Goal: Task Accomplishment & Management: Use online tool/utility

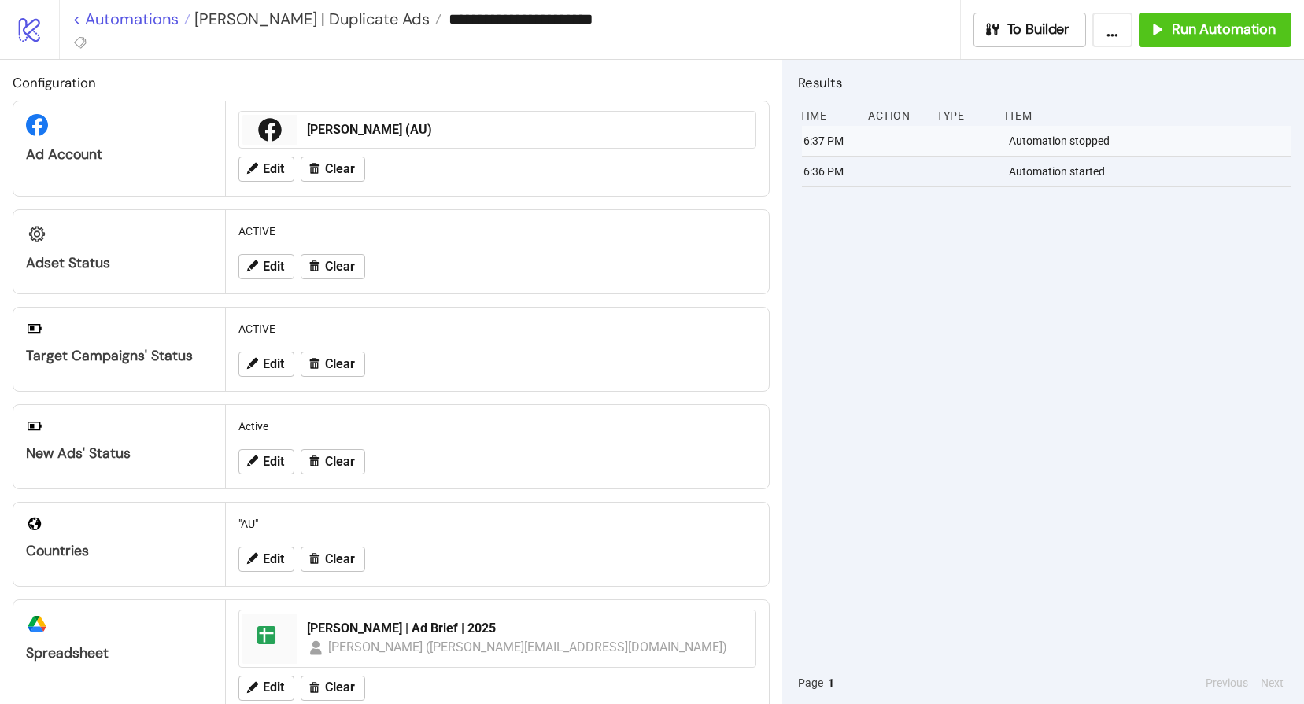
click at [128, 11] on link "< Automations" at bounding box center [131, 19] width 118 height 16
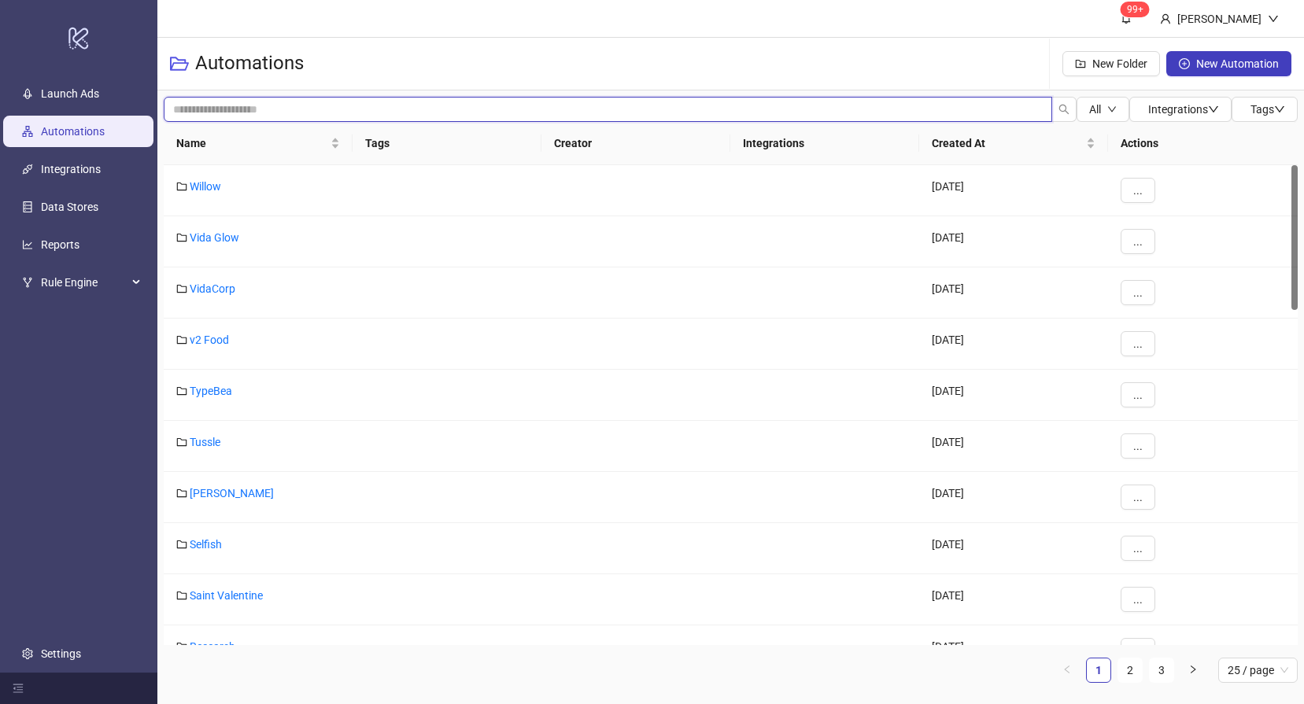
click at [243, 105] on input "search" at bounding box center [608, 109] width 888 height 25
type input "*"
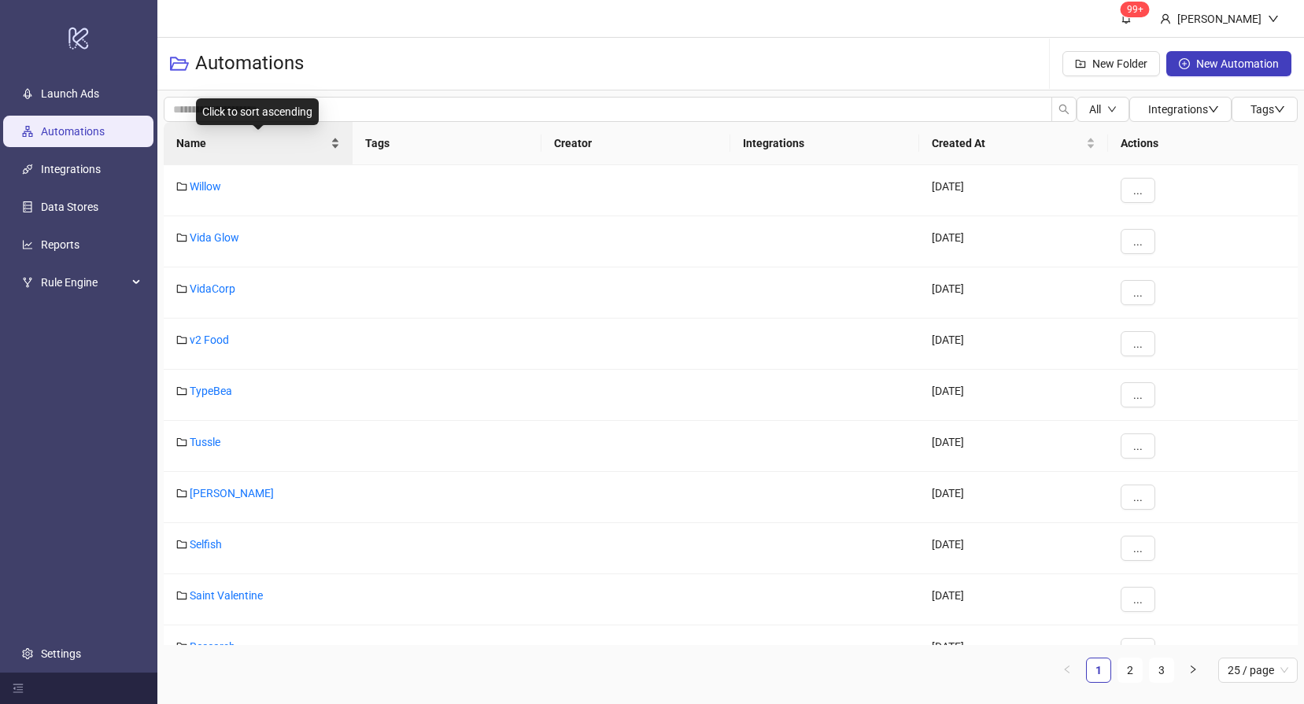
click at [203, 140] on span "Name" at bounding box center [251, 143] width 151 height 17
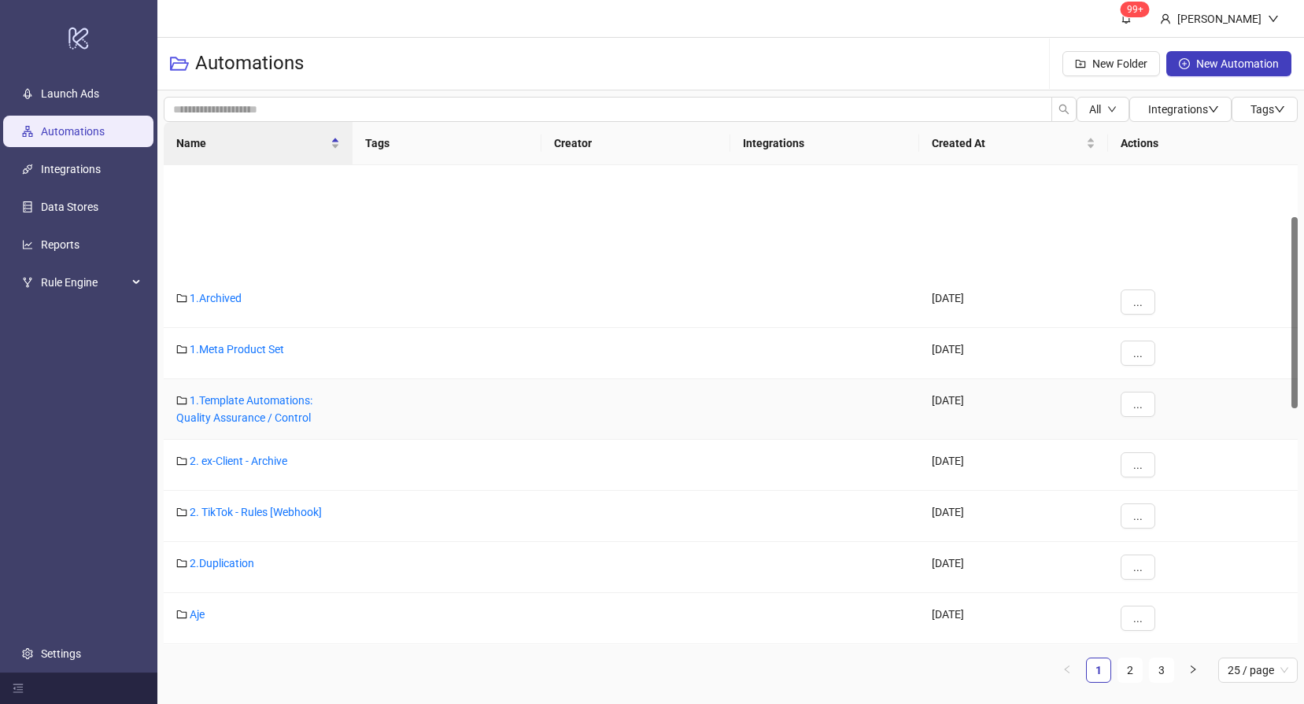
scroll to position [131, 0]
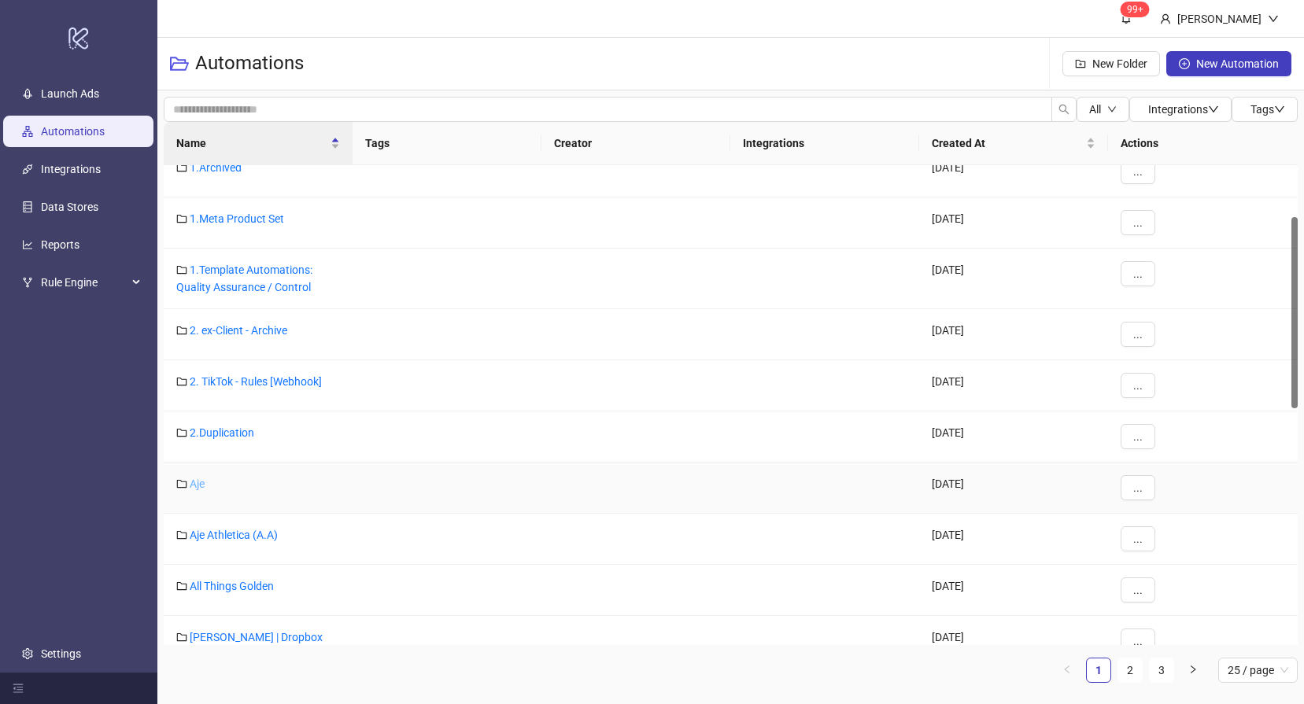
click at [190, 483] on link "Aje" at bounding box center [197, 484] width 15 height 13
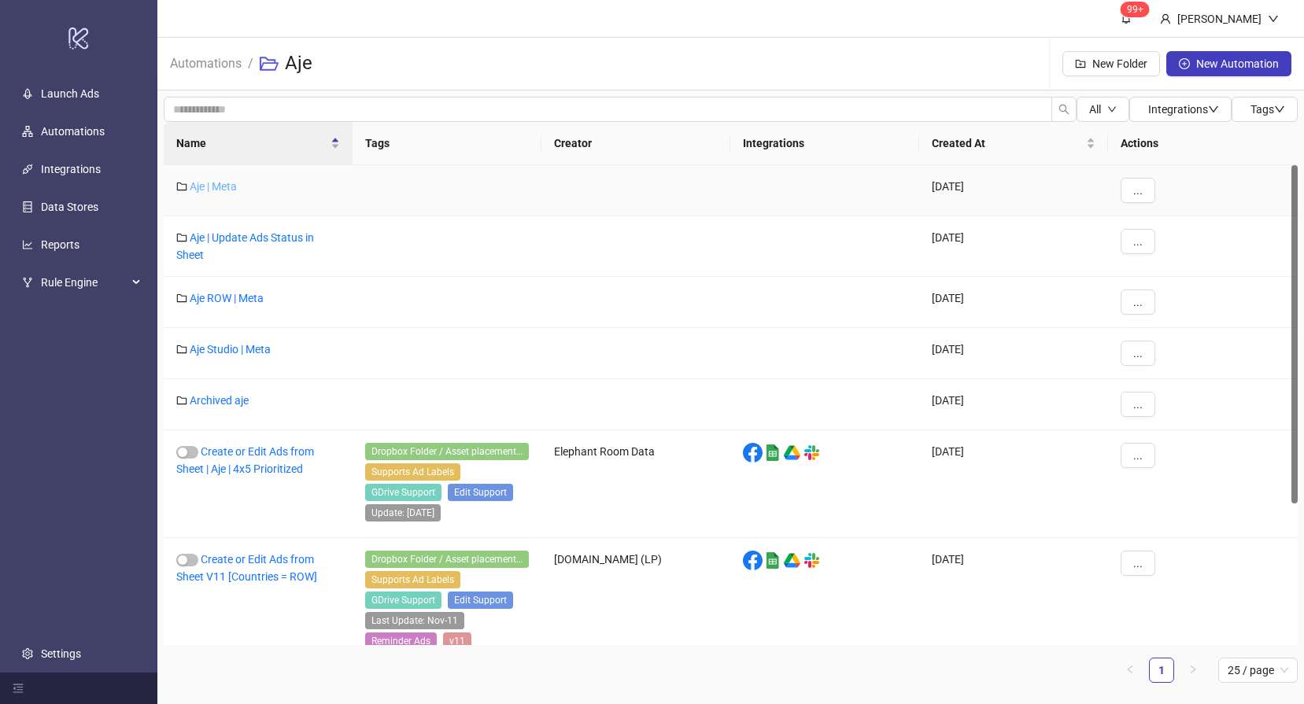
click at [206, 183] on link "Aje | Meta" at bounding box center [213, 186] width 47 height 13
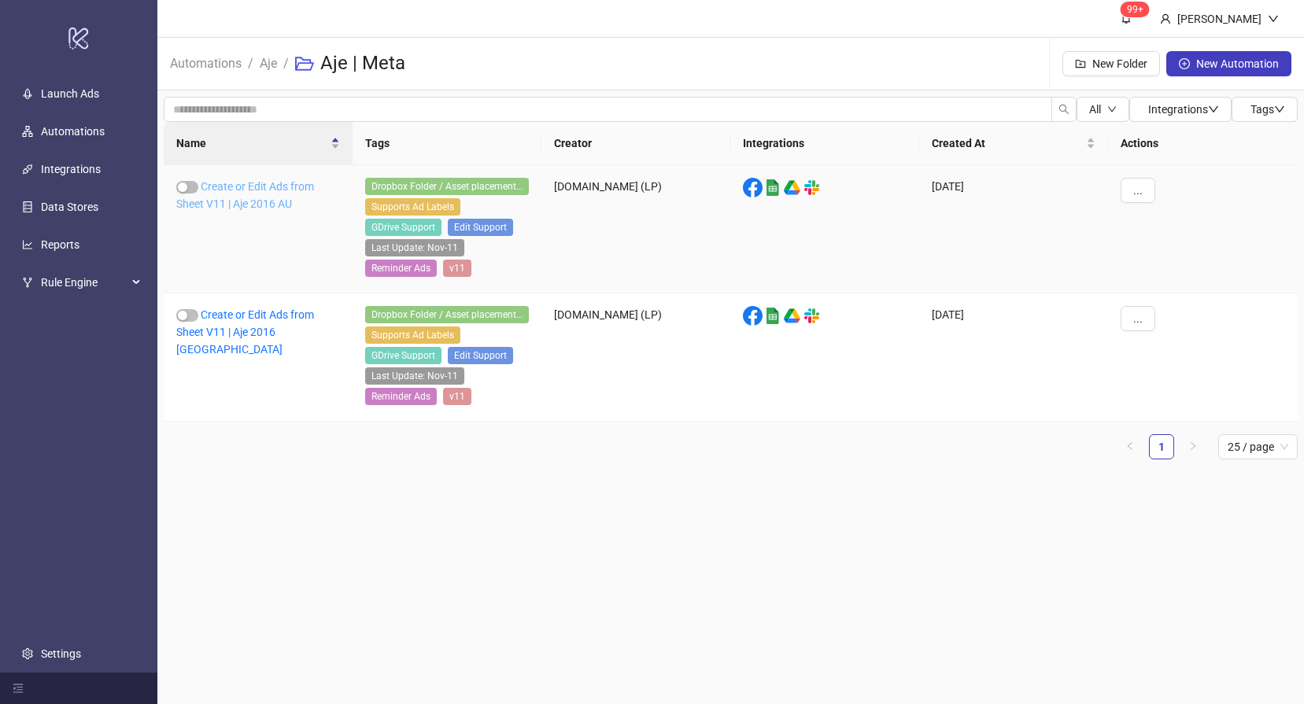
click at [275, 198] on link "Create or Edit Ads from Sheet V11 | Aje 2016 AU" at bounding box center [245, 195] width 138 height 30
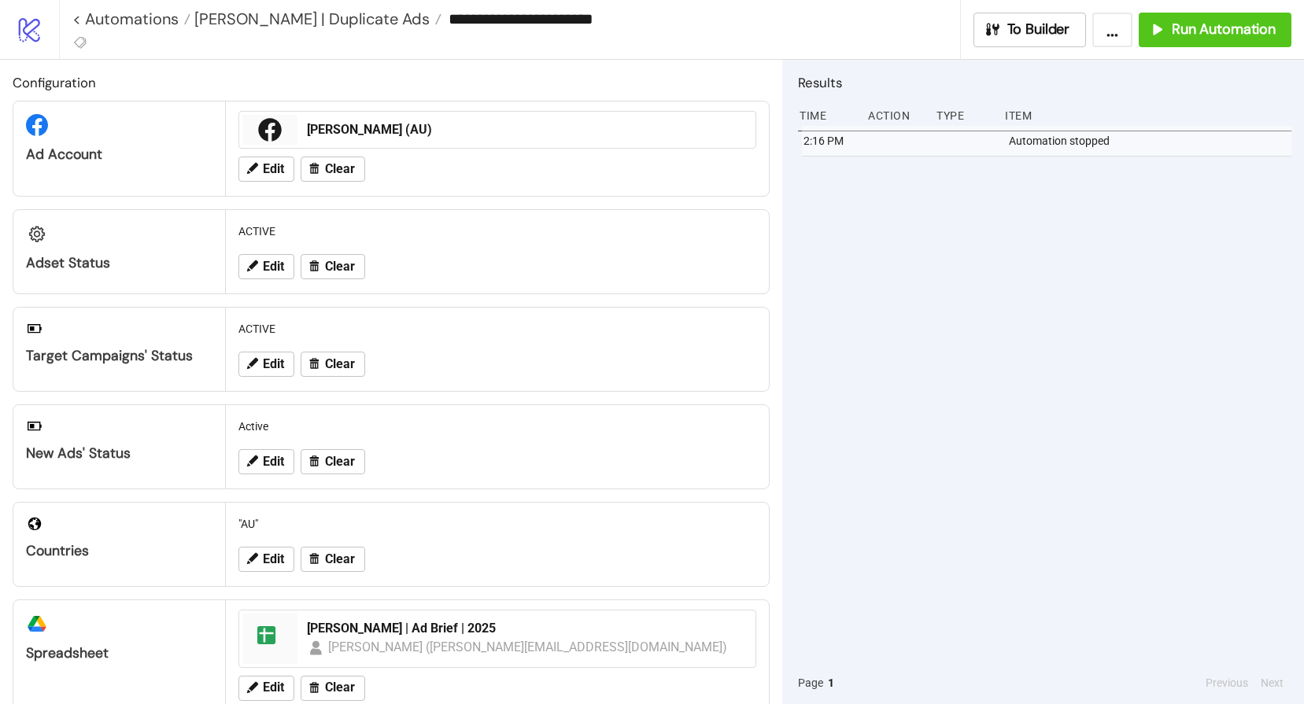
type input "**********"
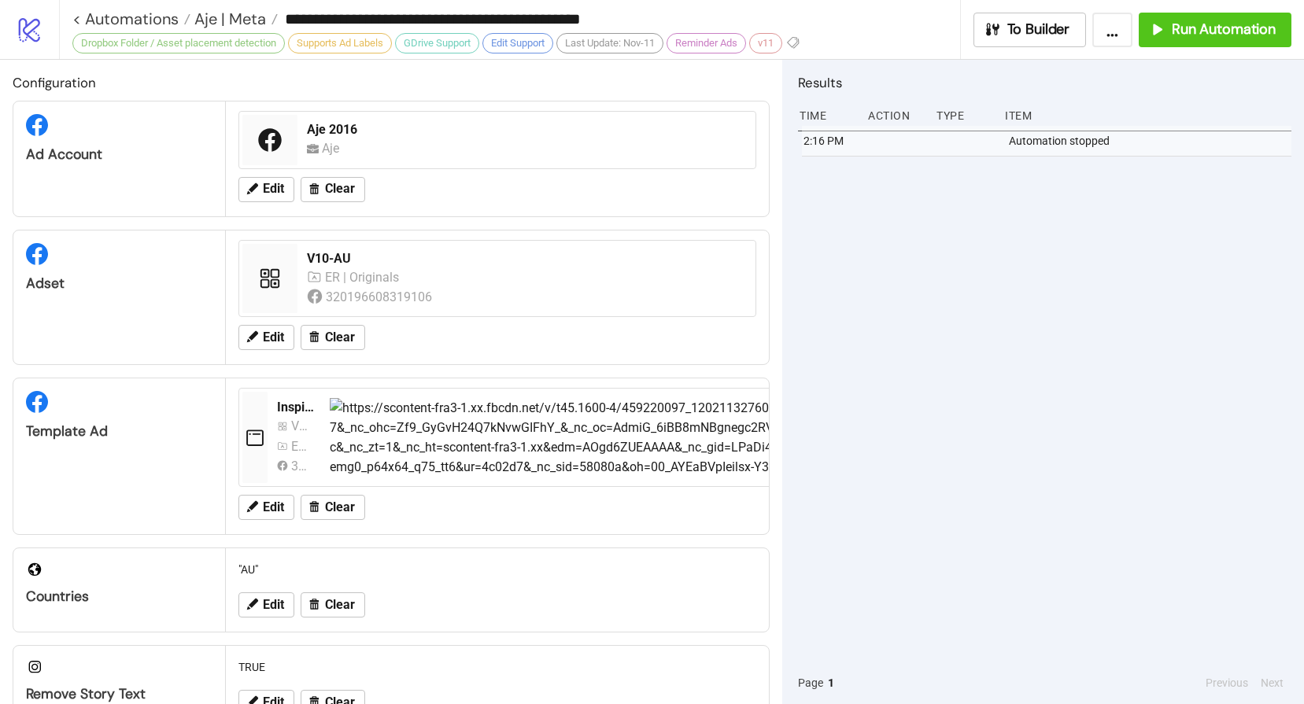
click at [1013, 296] on div "2:16 PM Automation stopped" at bounding box center [1044, 394] width 493 height 536
click at [962, 279] on div "2:16 PM Automation stopped" at bounding box center [1044, 394] width 493 height 536
click at [1208, 40] on button "Run Automation" at bounding box center [1215, 30] width 153 height 35
